Goal: Information Seeking & Learning: Learn about a topic

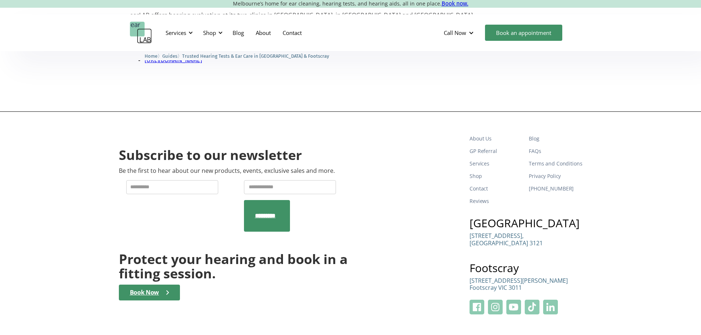
scroll to position [842, 0]
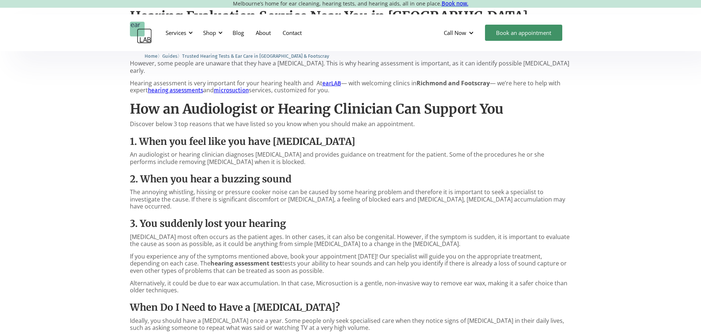
scroll to position [327, 0]
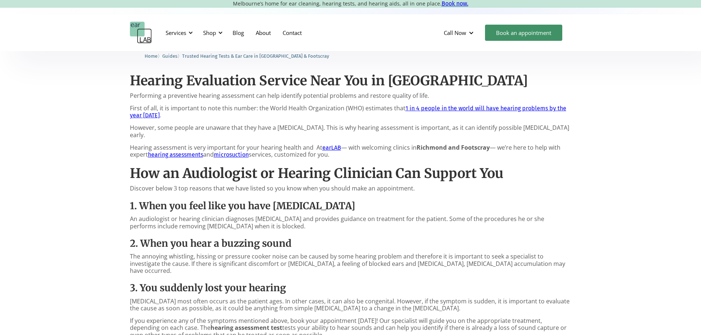
click at [174, 56] on span "Guides" at bounding box center [169, 56] width 15 height 6
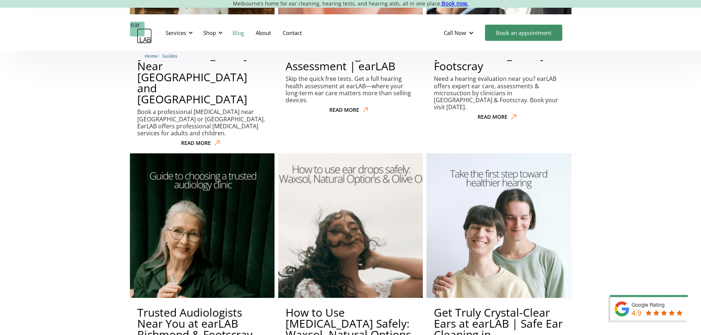
scroll to position [345, 0]
